Goal: Task Accomplishment & Management: Complete application form

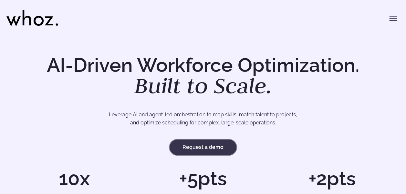
click at [205, 150] on link "Request a demo" at bounding box center [202, 147] width 67 height 15
